Goal: Communication & Community: Participate in discussion

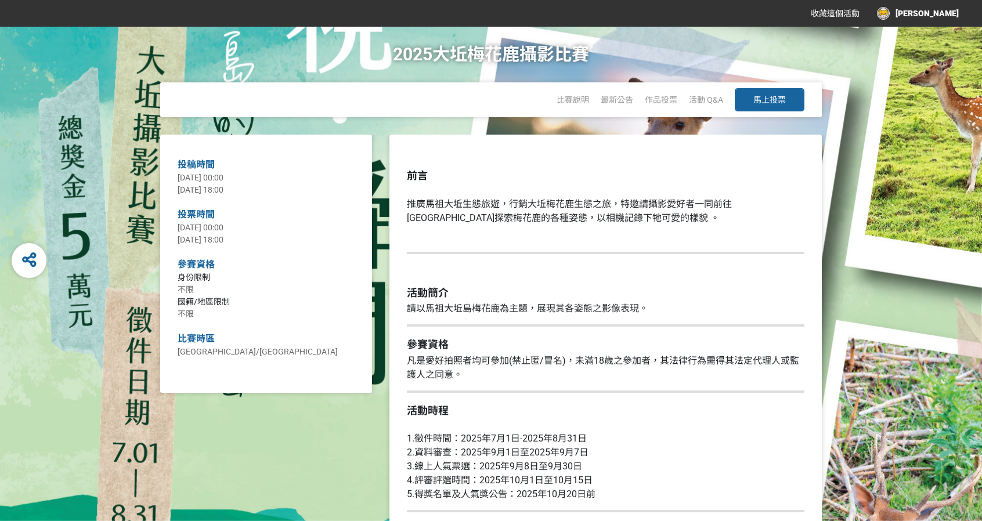
click at [786, 98] on button "馬上投票" at bounding box center [770, 99] width 70 height 23
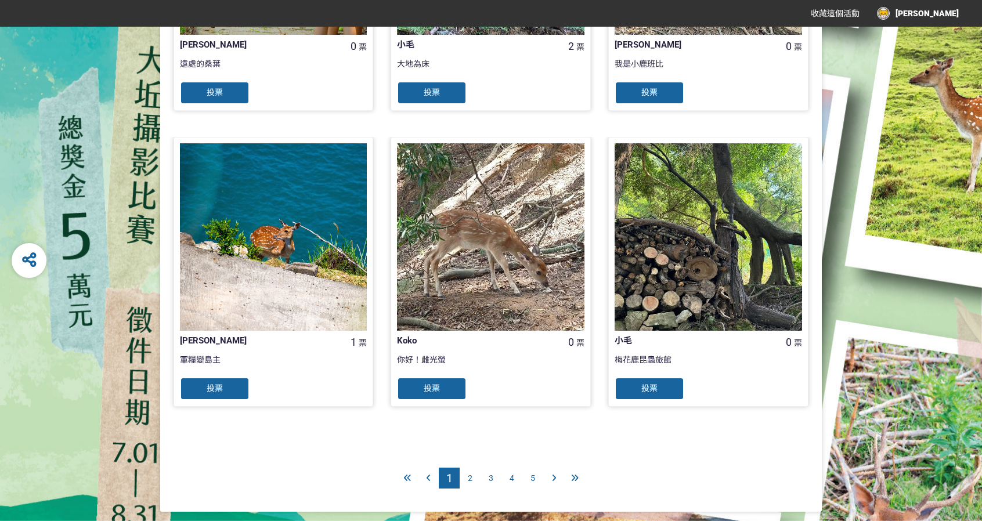
scroll to position [1089, 0]
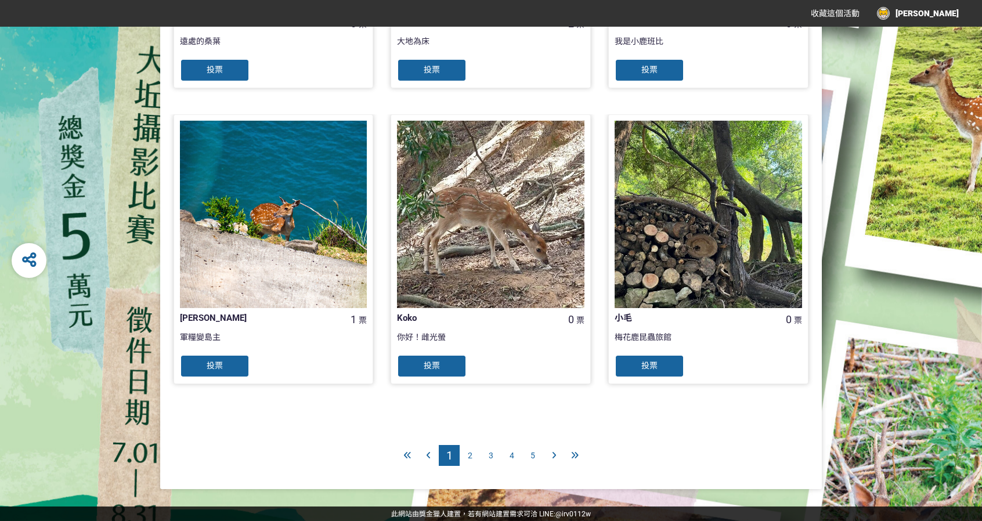
click at [531, 458] on span "5" at bounding box center [533, 455] width 5 height 9
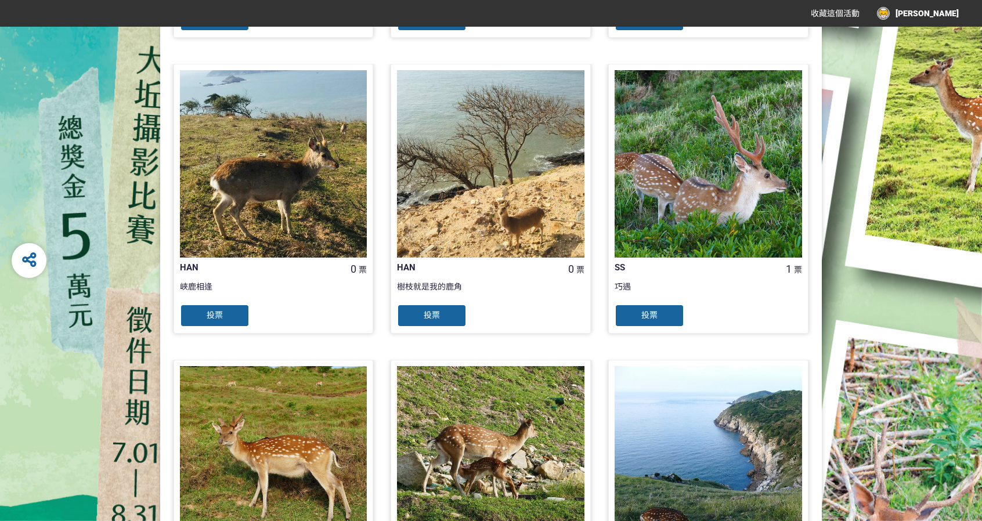
scroll to position [1064, 0]
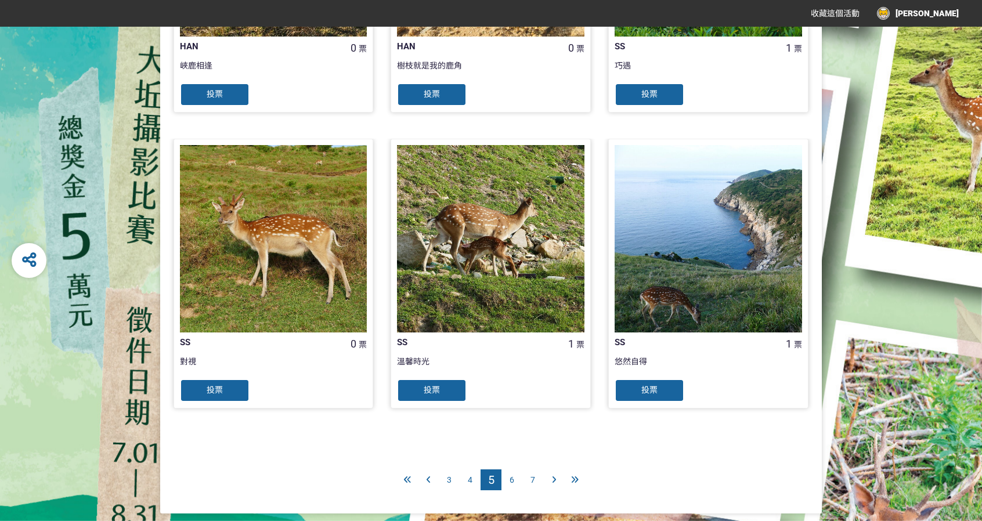
click at [538, 477] on div "7" at bounding box center [533, 480] width 21 height 21
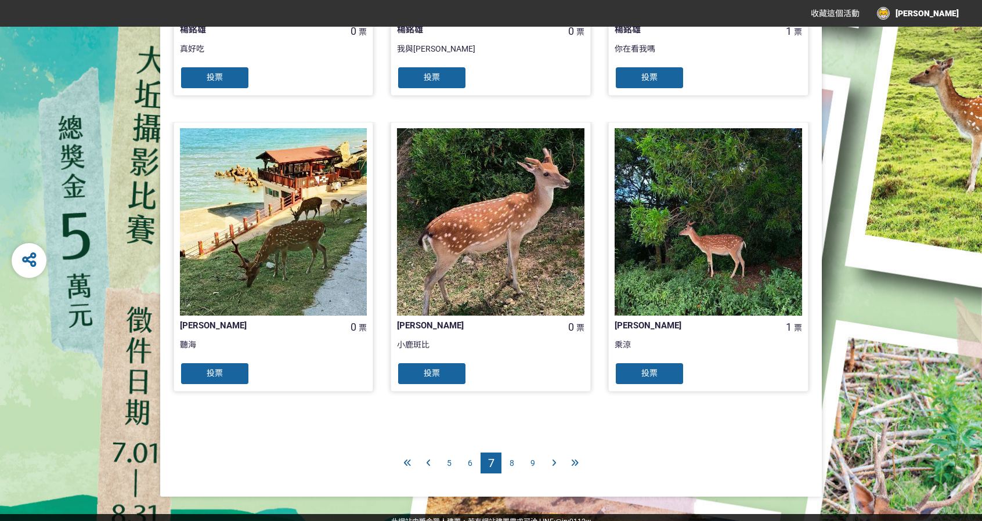
scroll to position [1089, 0]
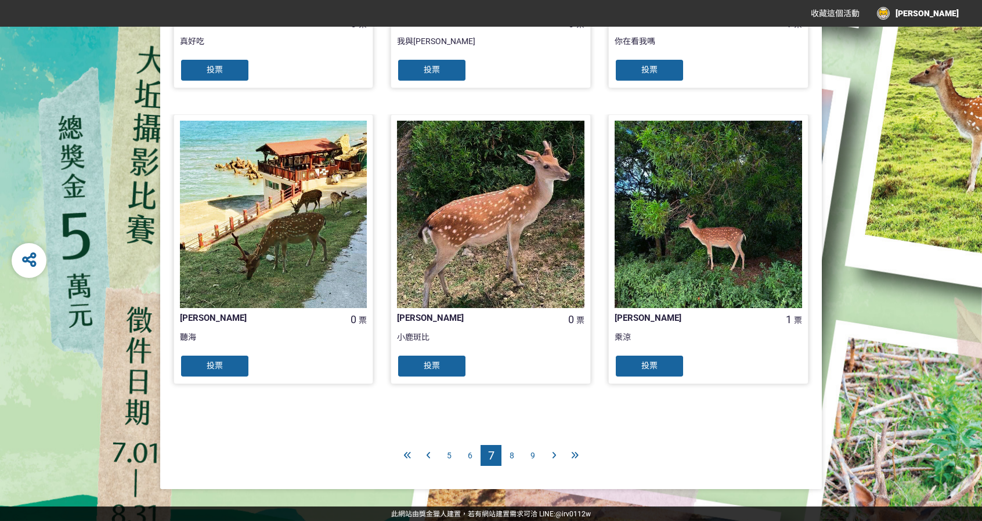
click at [537, 457] on div "9" at bounding box center [533, 455] width 21 height 21
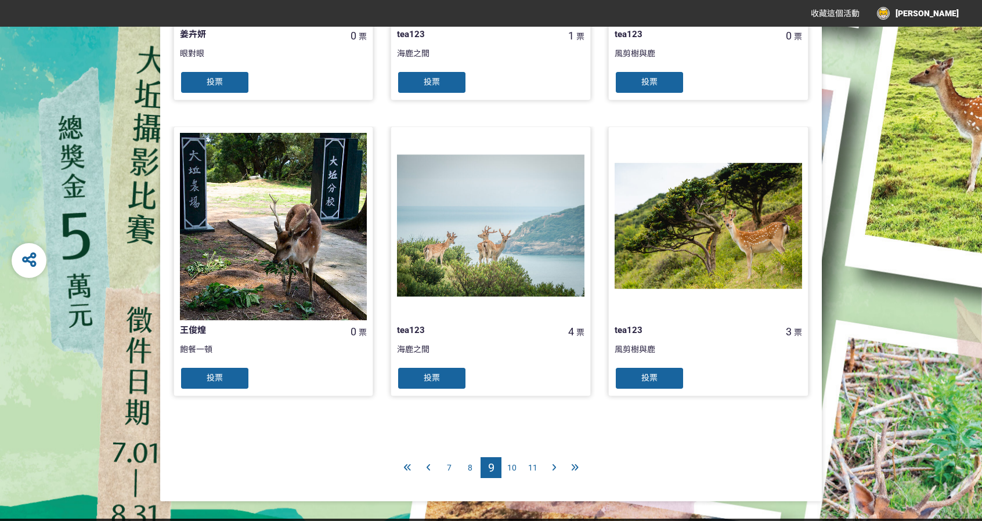
scroll to position [1089, 0]
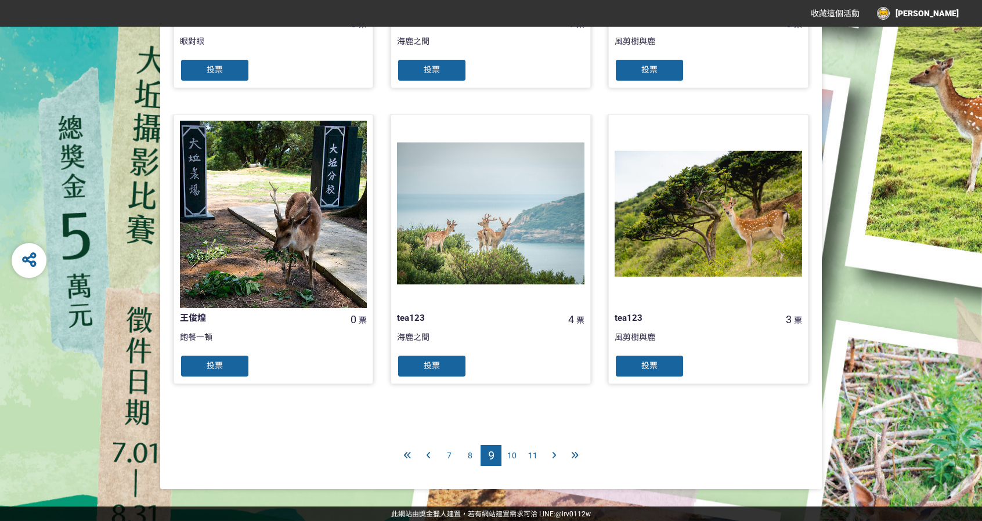
click at [512, 460] on div "10" at bounding box center [512, 455] width 21 height 21
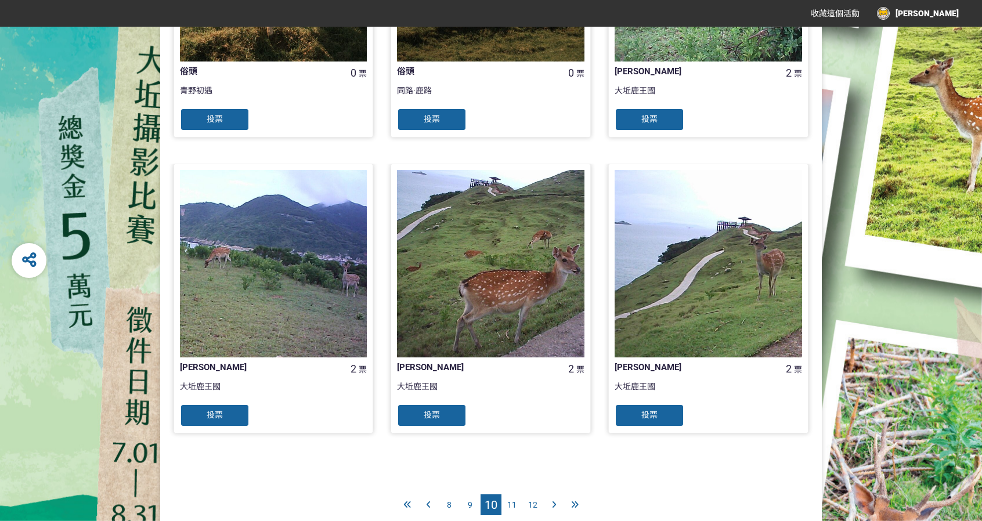
scroll to position [1089, 0]
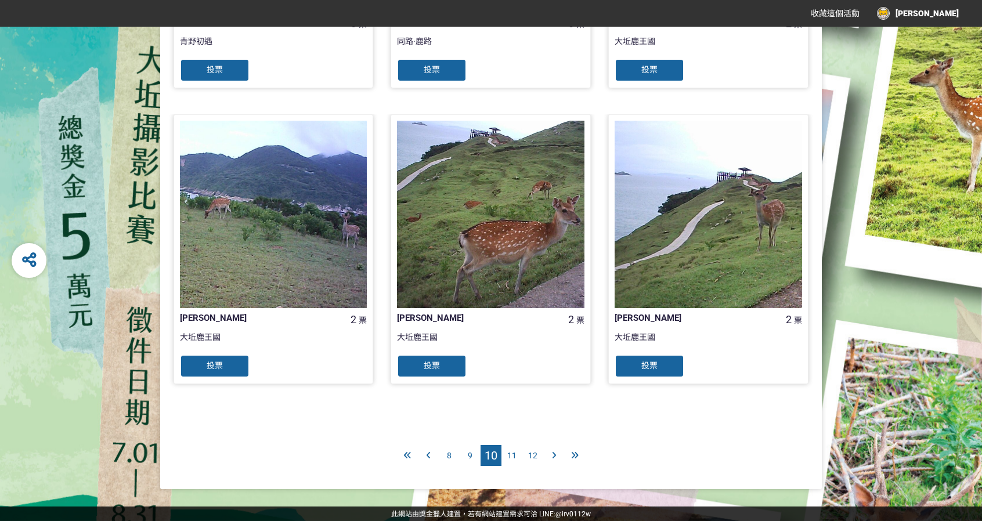
click at [468, 461] on div "9" at bounding box center [470, 455] width 21 height 21
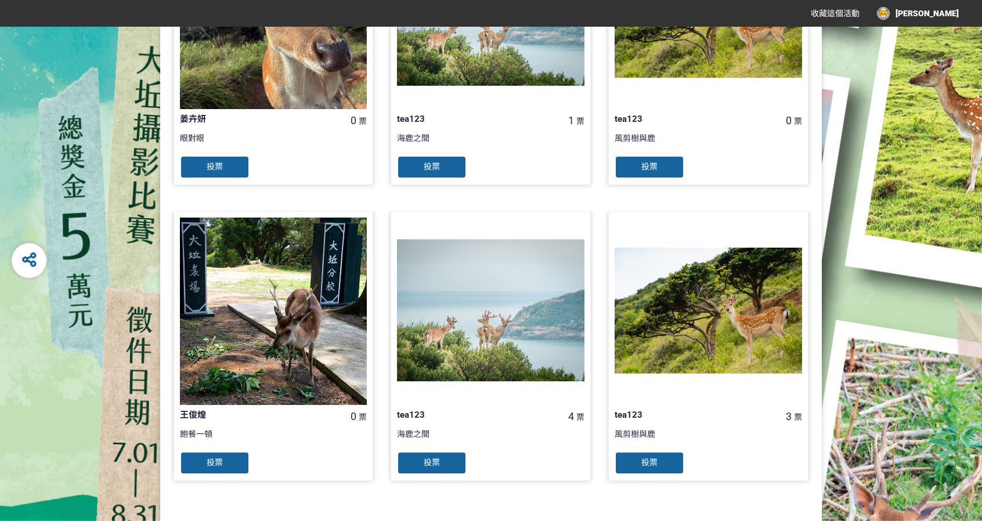
scroll to position [1089, 0]
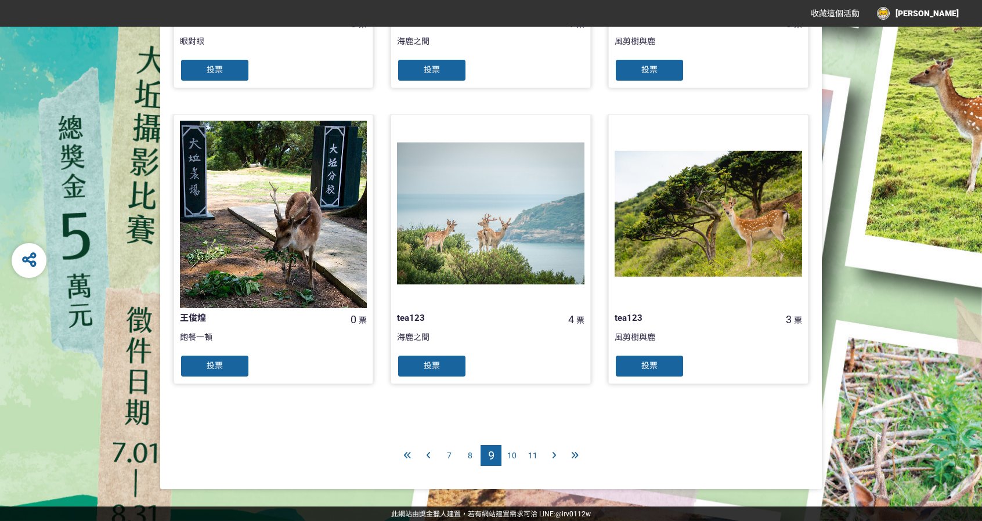
click at [506, 456] on div "10" at bounding box center [512, 455] width 21 height 21
